Goal: Task Accomplishment & Management: Manage account settings

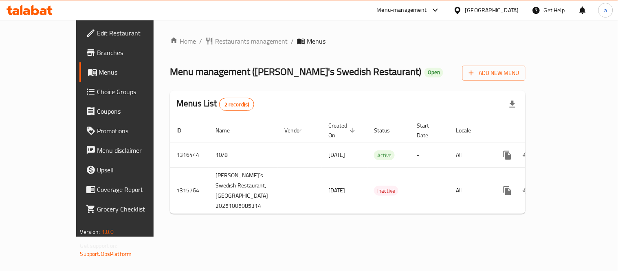
click at [97, 89] on span "Choice Groups" at bounding box center [134, 92] width 75 height 10
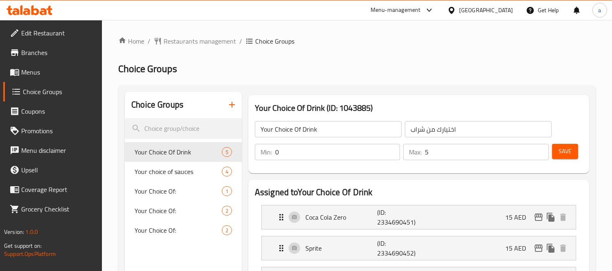
click at [51, 63] on link "Menus" at bounding box center [52, 72] width 99 height 20
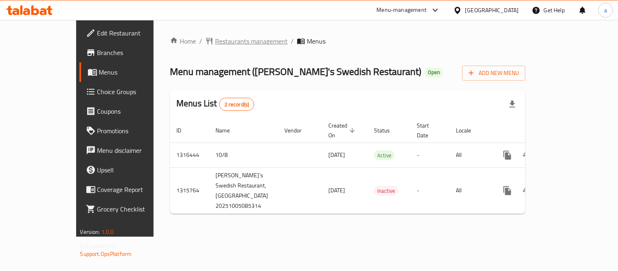
click at [215, 41] on span "Restaurants management" at bounding box center [251, 41] width 73 height 10
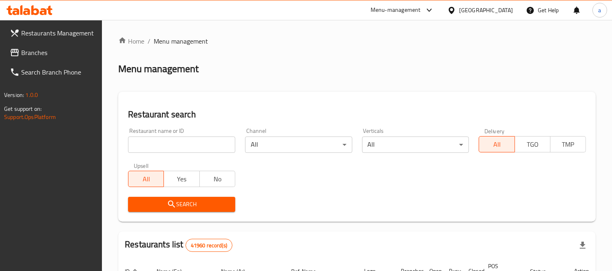
click at [209, 149] on input "search" at bounding box center [181, 145] width 107 height 16
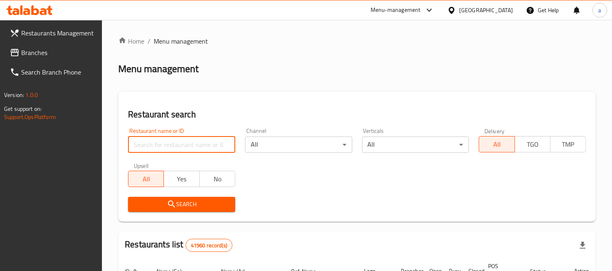
paste input "707395"
type input "707395"
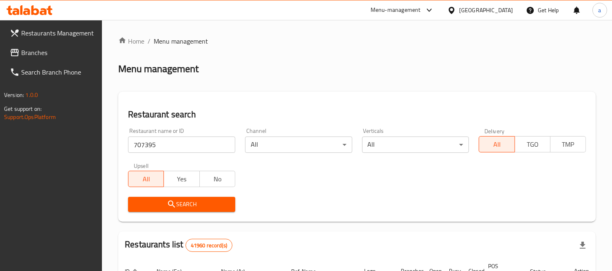
click at [189, 204] on span "Search" at bounding box center [181, 204] width 94 height 10
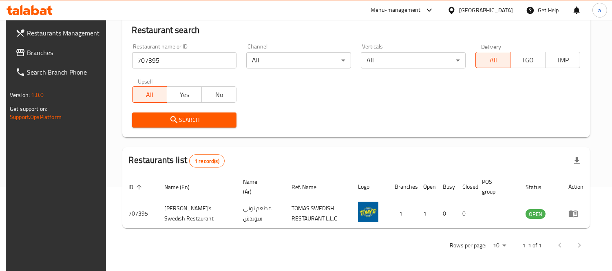
scroll to position [86, 0]
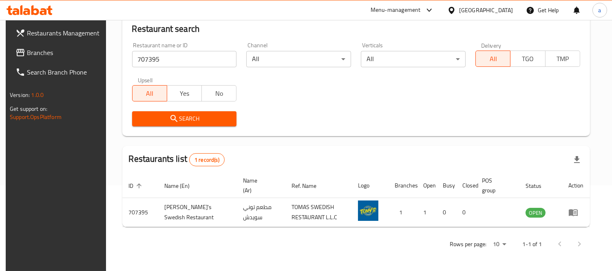
click at [39, 52] on span "Branches" at bounding box center [64, 53] width 75 height 10
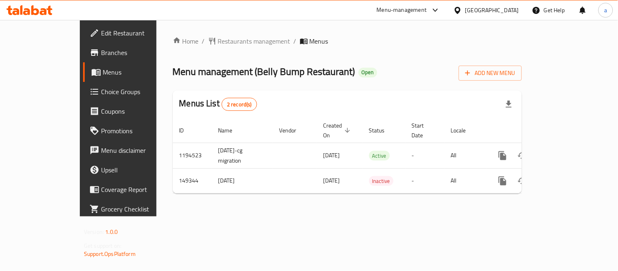
click at [101, 91] on span "Choice Groups" at bounding box center [138, 92] width 75 height 10
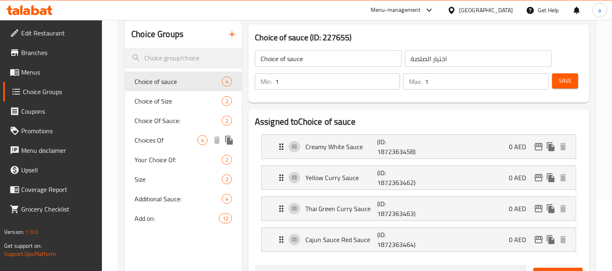
scroll to position [90, 0]
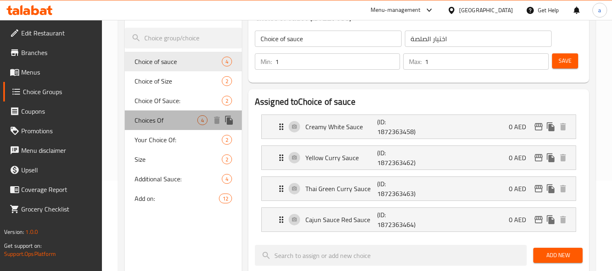
click at [176, 117] on span "Choices Of" at bounding box center [165, 120] width 63 height 10
type input "Choices Of"
type input "اختيارات"
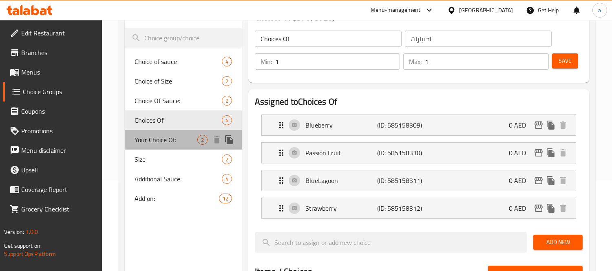
click at [183, 139] on span "Your Choice Of:" at bounding box center [165, 140] width 63 height 10
type input "Your Choice Of:"
type input "إختيارك من:"
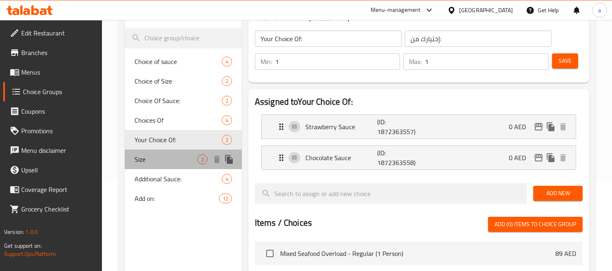
click at [167, 156] on span "Size" at bounding box center [165, 159] width 63 height 10
type input "Size"
type input "مقاس"
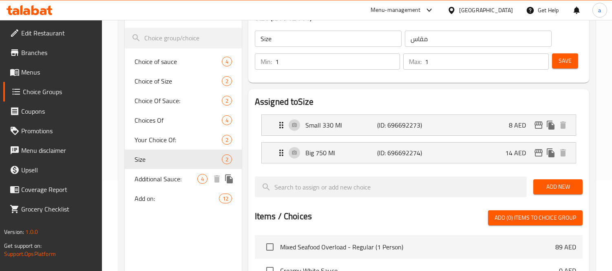
click at [174, 176] on span "Additional Sauce:" at bounding box center [165, 179] width 63 height 10
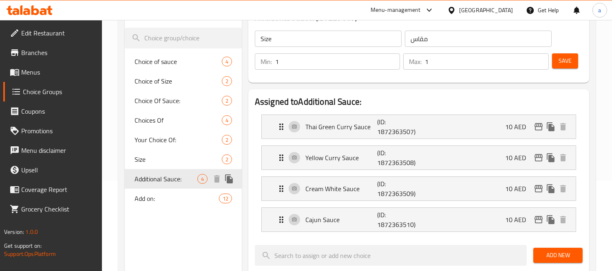
type input "Additional Sauce:"
type input "صلصة إضافية:"
type input "0"
type input "4"
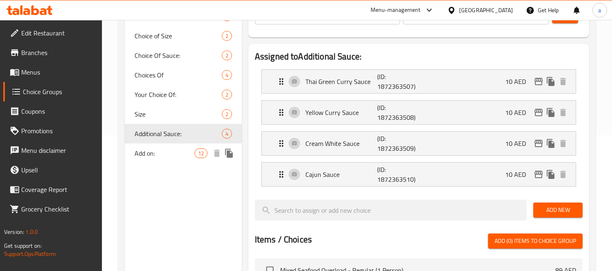
scroll to position [181, 0]
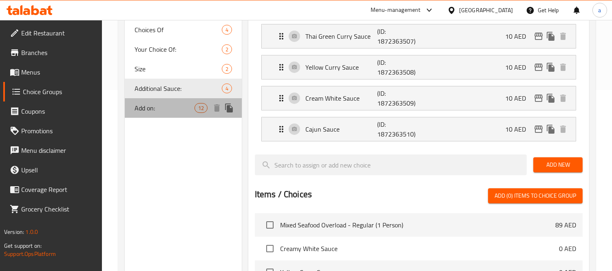
click at [160, 108] on span "Add on:" at bounding box center [163, 108] width 59 height 10
type input "Add on:"
type input "أضف:"
type input "11"
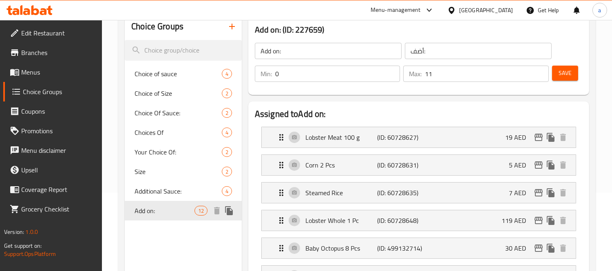
scroll to position [45, 0]
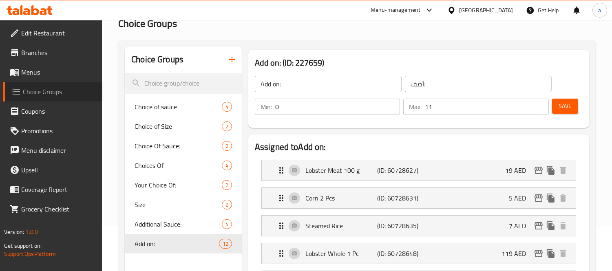
click at [56, 87] on span "Choice Groups" at bounding box center [59, 92] width 73 height 10
click at [42, 70] on span "Menus" at bounding box center [58, 72] width 75 height 10
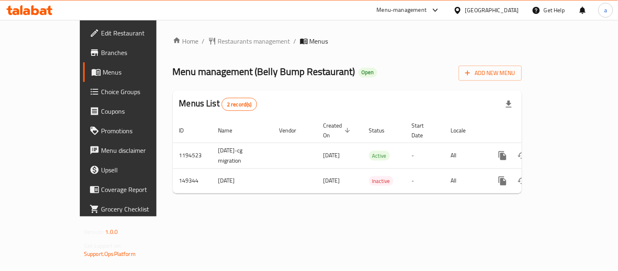
click at [101, 92] on span "Choice Groups" at bounding box center [138, 92] width 75 height 10
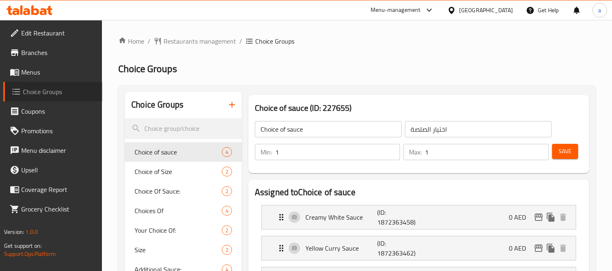
click at [40, 91] on span "Choice Groups" at bounding box center [59, 92] width 73 height 10
click at [54, 71] on span "Menus" at bounding box center [58, 72] width 75 height 10
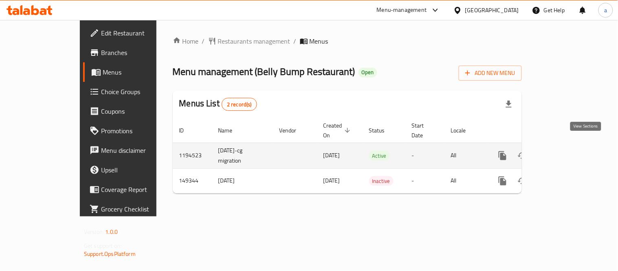
click at [566, 151] on icon "enhanced table" at bounding box center [562, 156] width 10 height 10
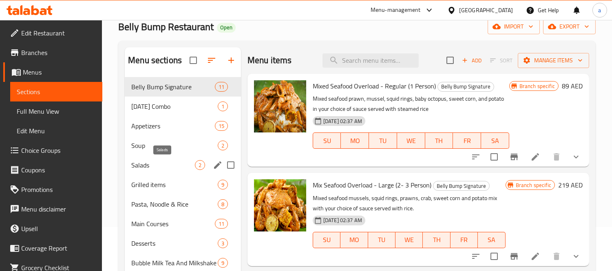
scroll to position [33, 0]
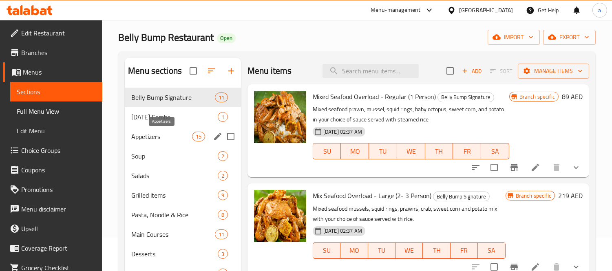
click at [165, 133] on span "Appetizers" at bounding box center [161, 137] width 60 height 10
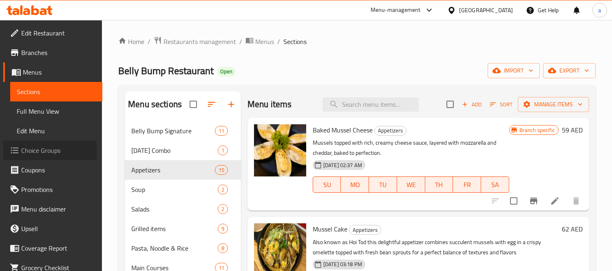
click at [42, 152] on span "Choice Groups" at bounding box center [58, 150] width 75 height 10
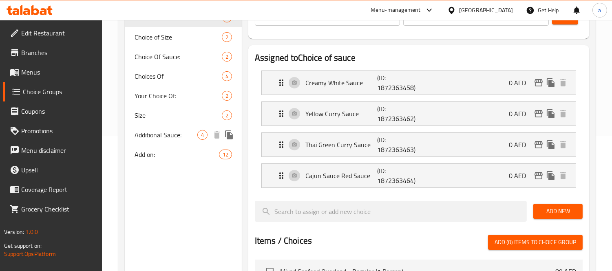
scroll to position [136, 0]
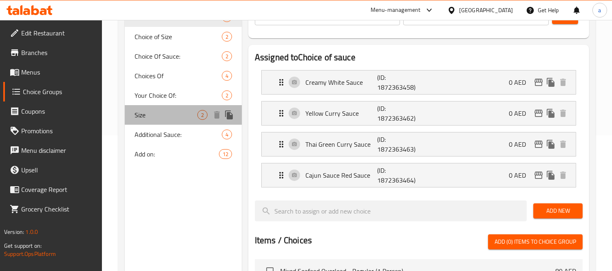
click at [166, 112] on span "Size" at bounding box center [165, 115] width 63 height 10
type input "Size"
type input "مقاس"
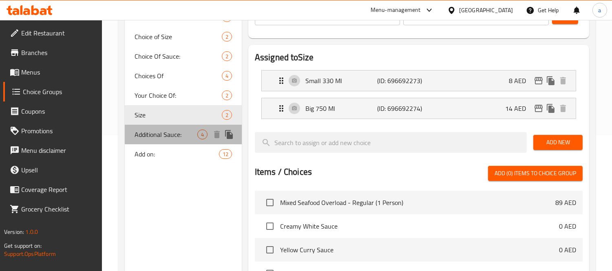
click at [168, 130] on span "Additional Sauce:" at bounding box center [165, 135] width 63 height 10
type input "Additional Sauce:"
type input "صلصة إضافية:"
type input "0"
type input "4"
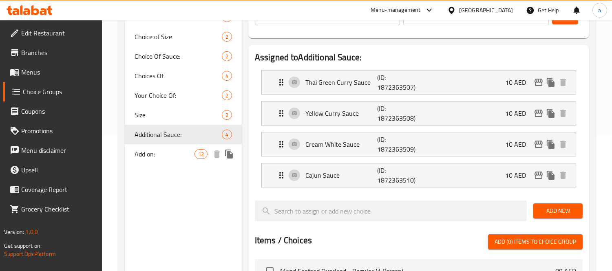
click at [165, 149] on span "Add on:" at bounding box center [163, 154] width 59 height 10
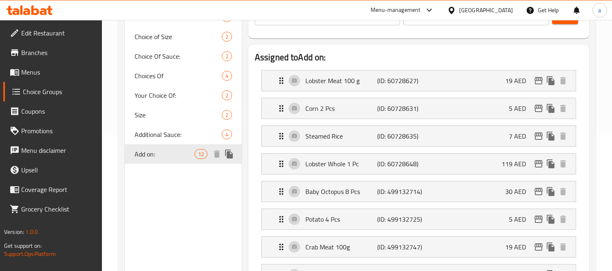
type input "Add on:"
type input "أضف:"
type input "11"
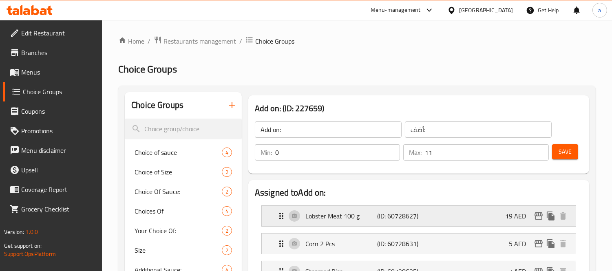
scroll to position [0, 0]
click at [38, 69] on span "Menus" at bounding box center [58, 72] width 75 height 10
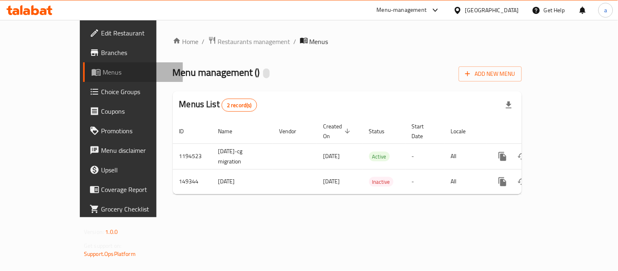
click at [103, 69] on span "Menus" at bounding box center [140, 72] width 74 height 10
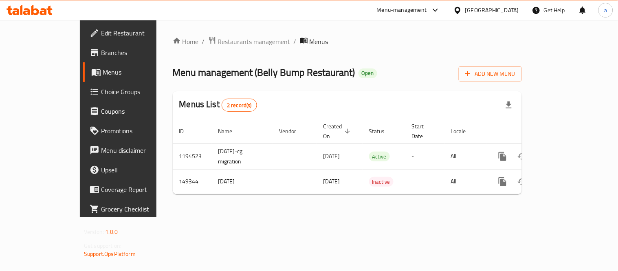
click at [103, 69] on span "Menus" at bounding box center [140, 72] width 74 height 10
click at [218, 42] on span "Restaurants management" at bounding box center [254, 42] width 73 height 10
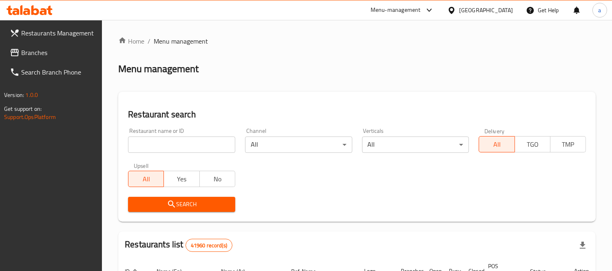
click at [36, 54] on span "Branches" at bounding box center [58, 53] width 75 height 10
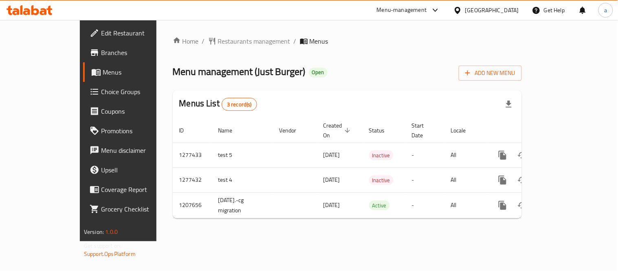
click at [101, 92] on span "Choice Groups" at bounding box center [138, 92] width 75 height 10
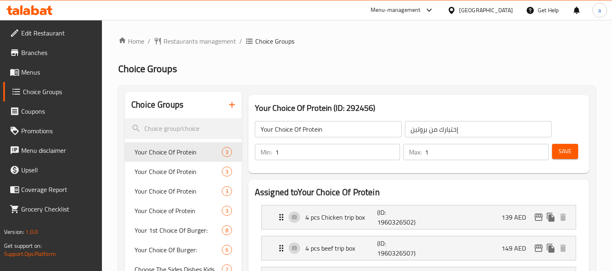
click at [268, 71] on h2 "Choice Groups" at bounding box center [356, 68] width 477 height 13
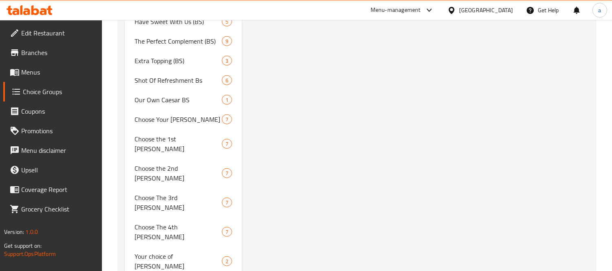
scroll to position [1358, 0]
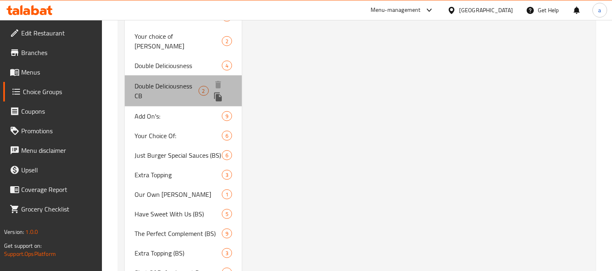
click at [165, 81] on span "Double Deliciousness CB" at bounding box center [166, 91] width 64 height 20
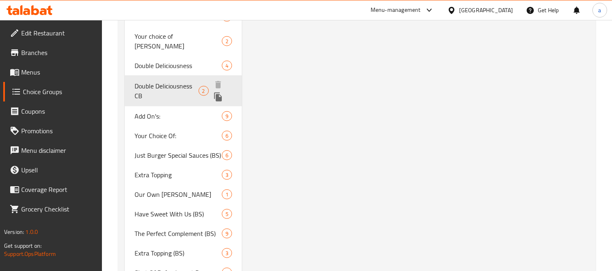
type input "Double Deliciousness CB"
type input "دبل ديليشسنس بي سي"
type input "0"
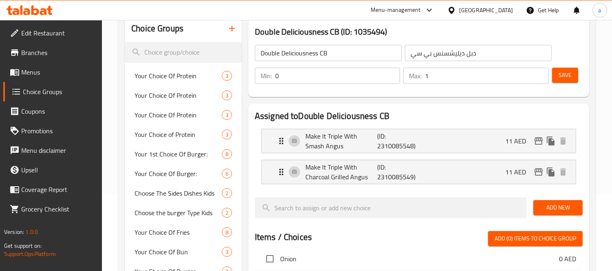
scroll to position [90, 0]
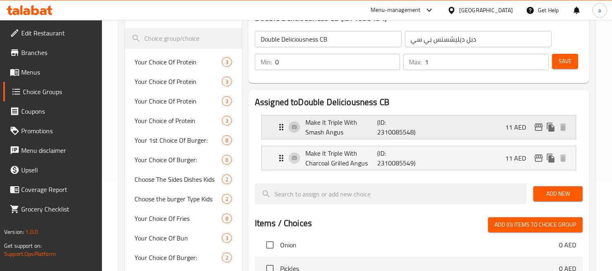
click at [390, 119] on p "(ID: 2310085548)" at bounding box center [401, 127] width 48 height 20
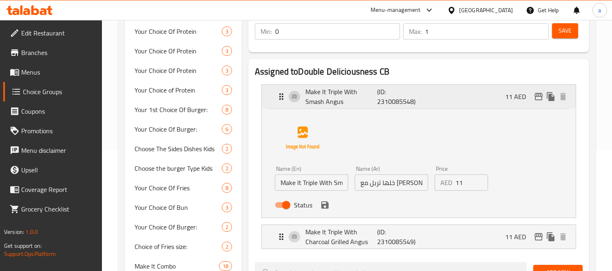
scroll to position [135, 0]
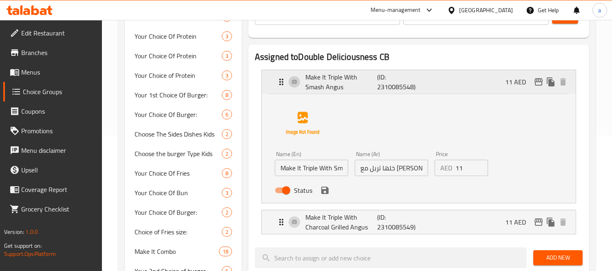
click at [432, 88] on div "Make It Triple With Smash Angus (ID: 2310085548) 11 AED" at bounding box center [420, 82] width 289 height 24
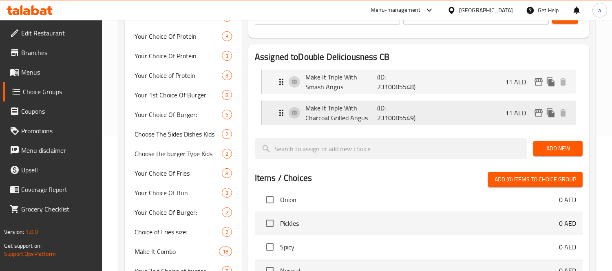
click at [428, 108] on div "Make It Triple With Charcoal Grilled Angus (ID: 2310085549) 11 AED" at bounding box center [420, 113] width 289 height 24
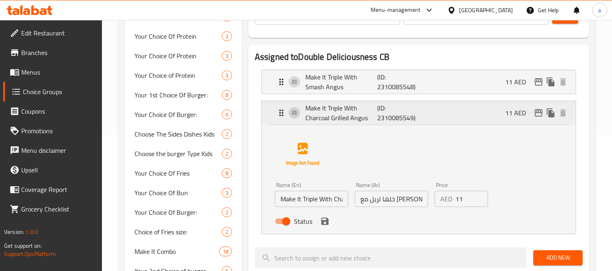
click at [428, 108] on div "Make It Triple With Charcoal Grilled Angus (ID: 2310085549) 11 AED" at bounding box center [420, 113] width 289 height 24
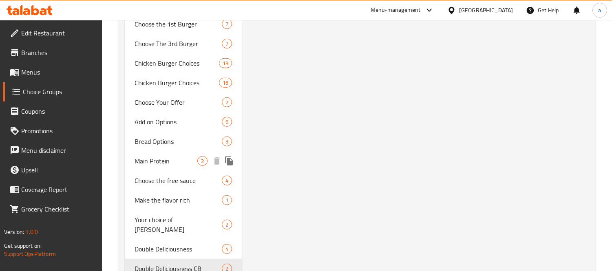
scroll to position [1312, 0]
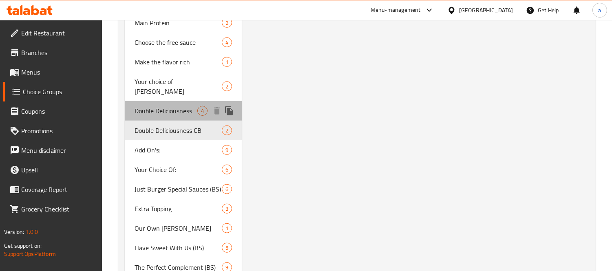
click at [181, 106] on span "Double Deliciousness" at bounding box center [165, 111] width 63 height 10
type input "Double Deliciousness"
type input "لذة دبل"
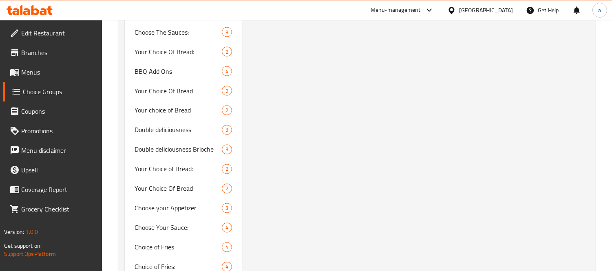
scroll to position [2625, 0]
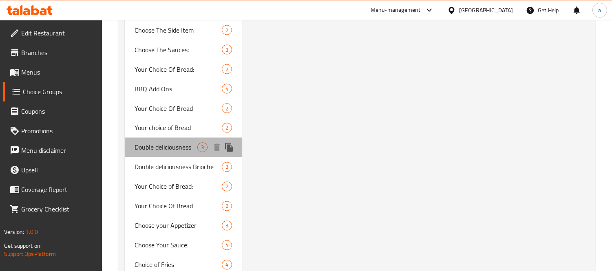
click at [185, 143] on span "Double deliciousness" at bounding box center [165, 148] width 63 height 10
type input "Double deliciousness"
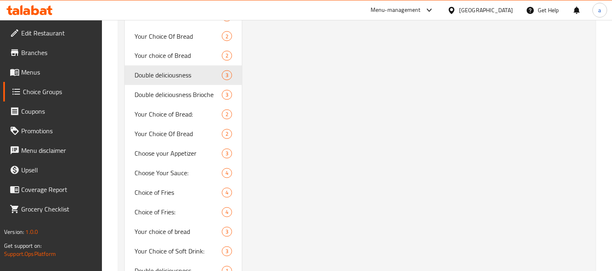
scroll to position [2731, 0]
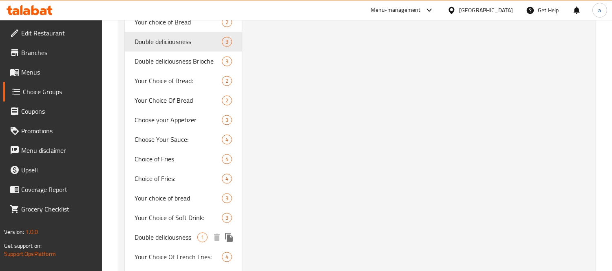
drag, startPoint x: 152, startPoint y: 153, endPoint x: 618, endPoint y: 159, distance: 465.8
click at [152, 233] on span "Double deliciousness" at bounding box center [165, 238] width 63 height 10
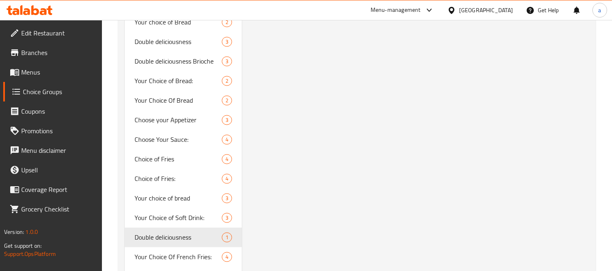
type input "1"
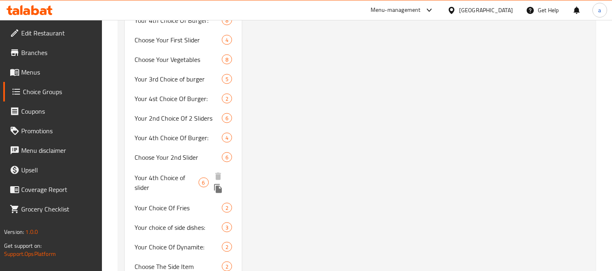
scroll to position [2174, 0]
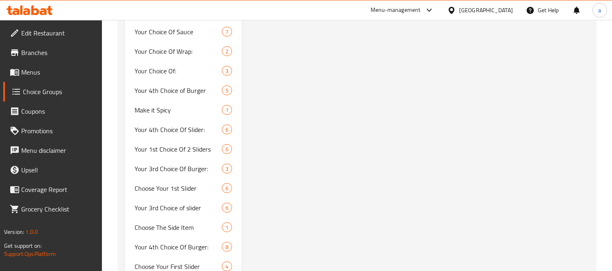
click at [45, 53] on span "Branches" at bounding box center [58, 53] width 75 height 10
